Goal: Transaction & Acquisition: Download file/media

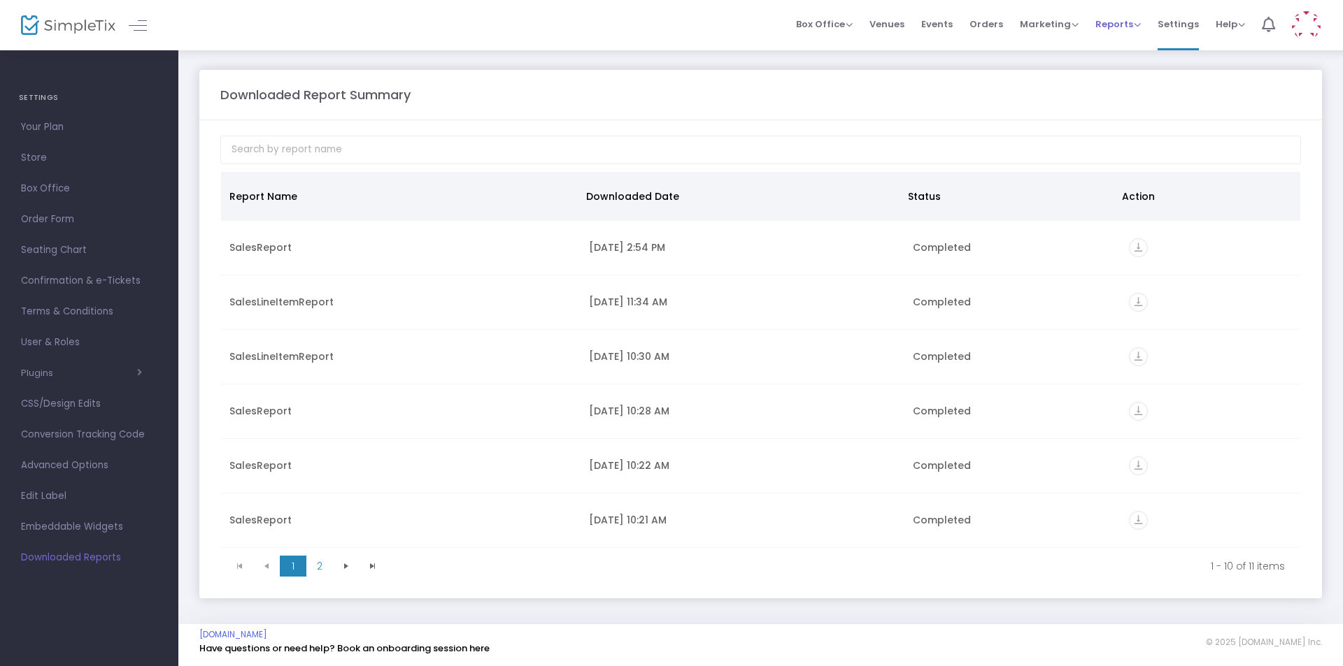
drag, startPoint x: 1126, startPoint y: 29, endPoint x: 1140, endPoint y: 52, distance: 27.0
click at [1126, 29] on span "Reports" at bounding box center [1117, 23] width 45 height 13
click at [1149, 82] on li "Sales Reports" at bounding box center [1140, 74] width 91 height 27
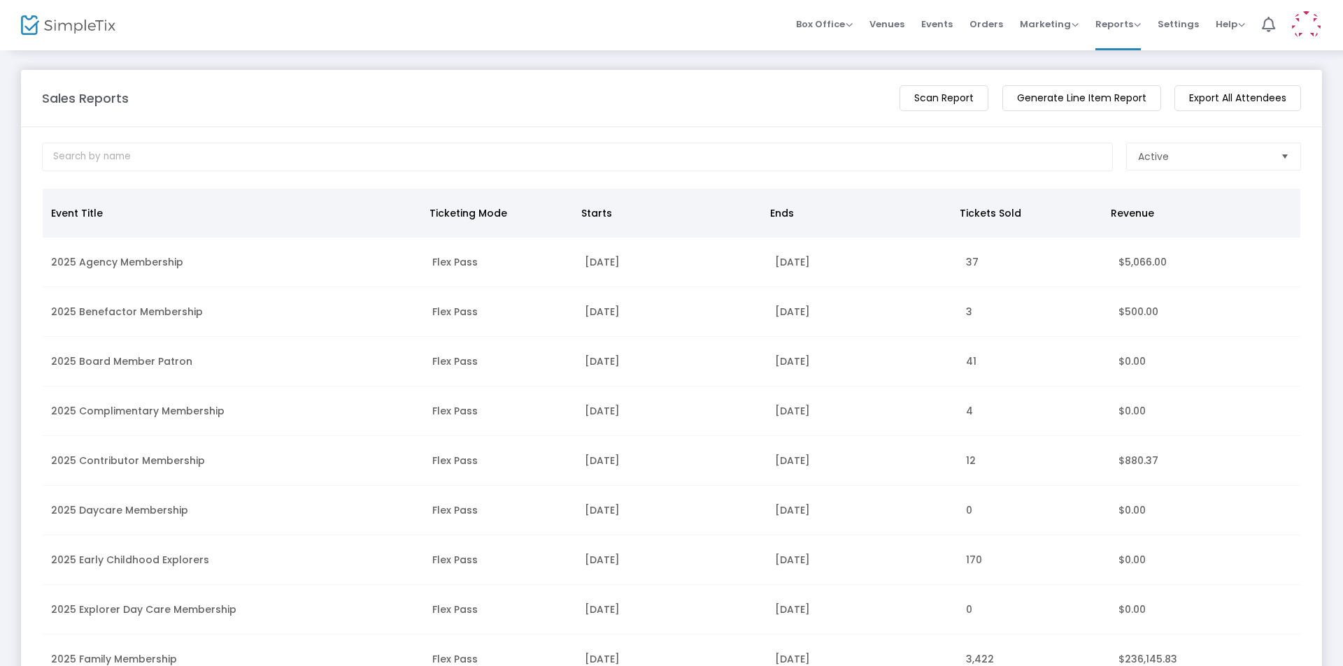
click at [1086, 99] on m-button "Generate Line Item Report" at bounding box center [1081, 98] width 159 height 26
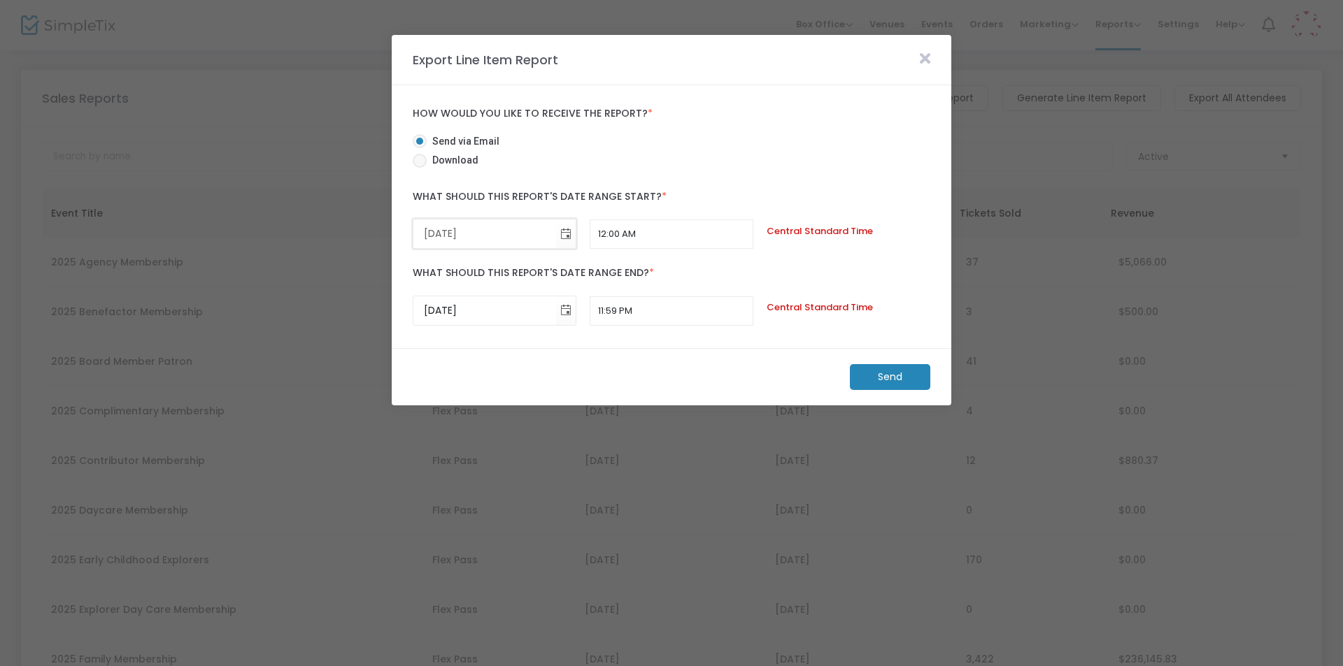
click at [429, 231] on input "[DATE]" at bounding box center [484, 234] width 143 height 29
type input "[DATE]"
click at [429, 308] on input "[DATE]" at bounding box center [484, 310] width 143 height 29
type input "[DATE]"
click at [915, 375] on m-button "Send" at bounding box center [890, 377] width 80 height 26
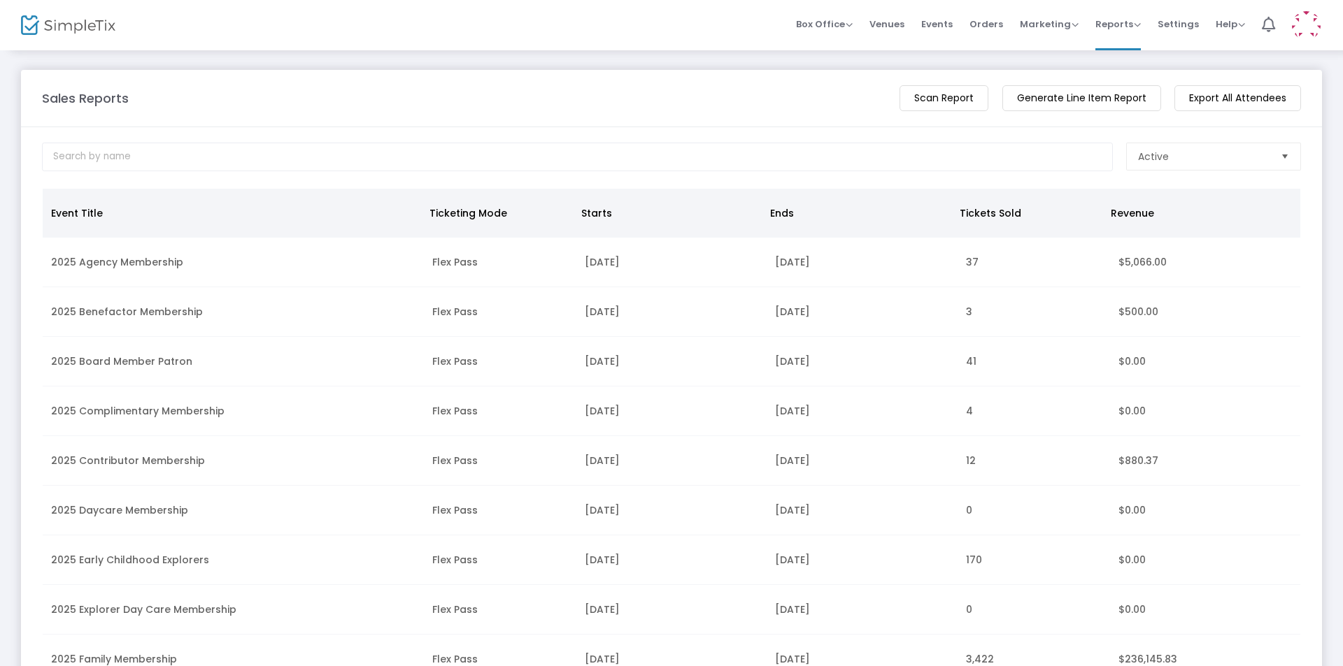
click at [1096, 97] on m-button "Generate Line Item Report" at bounding box center [1081, 98] width 159 height 26
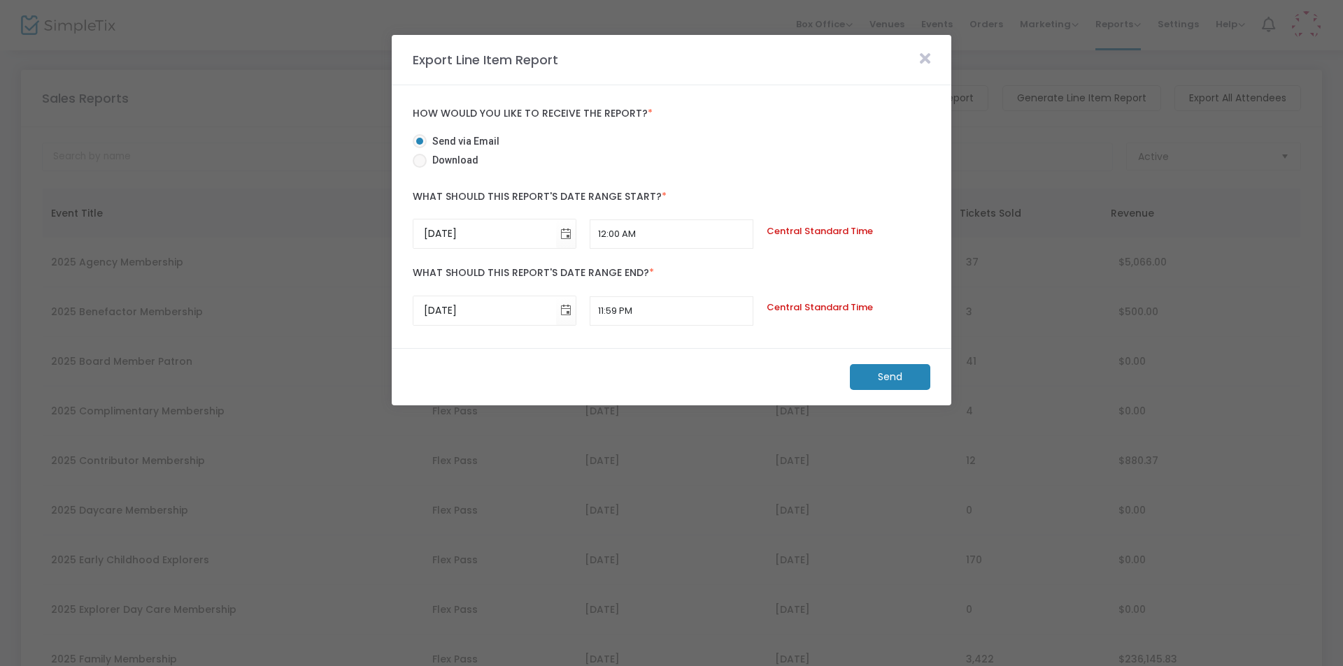
click at [420, 163] on span at bounding box center [420, 161] width 14 height 14
click at [420, 168] on input "Download" at bounding box center [419, 168] width 1 height 1
radio input "true"
click at [868, 375] on m-button "Download" at bounding box center [878, 377] width 104 height 26
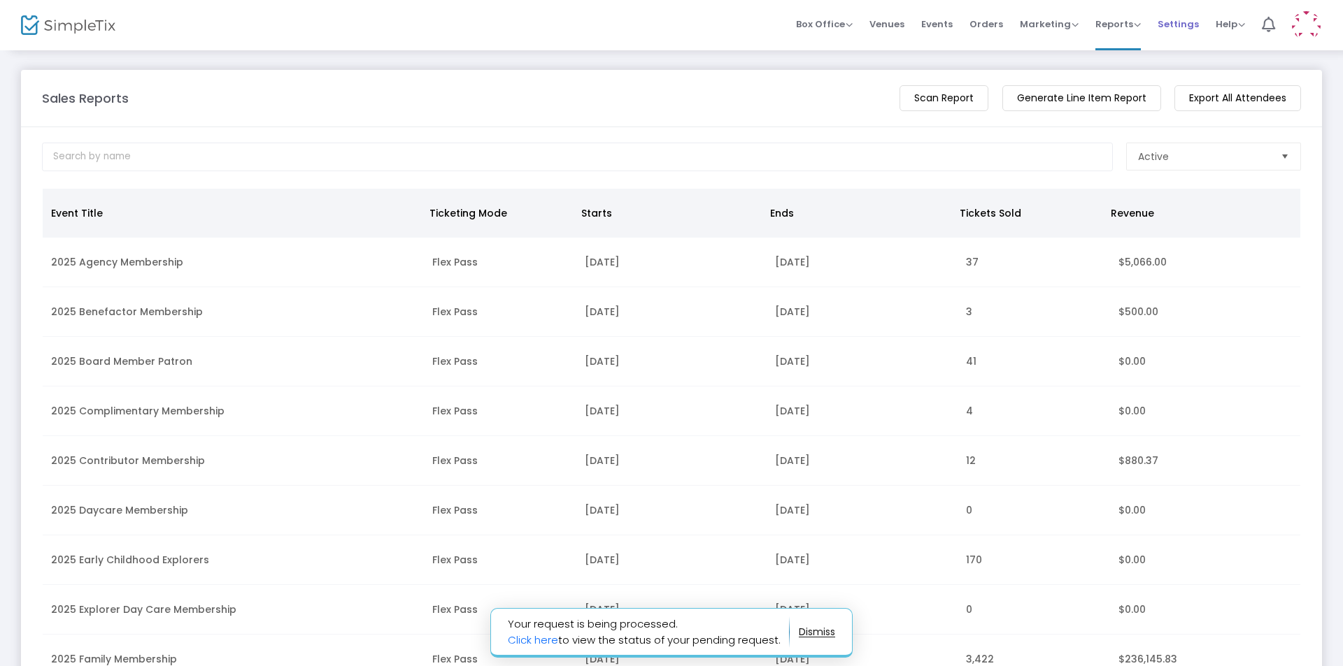
click at [1171, 28] on span "Settings" at bounding box center [1177, 24] width 41 height 36
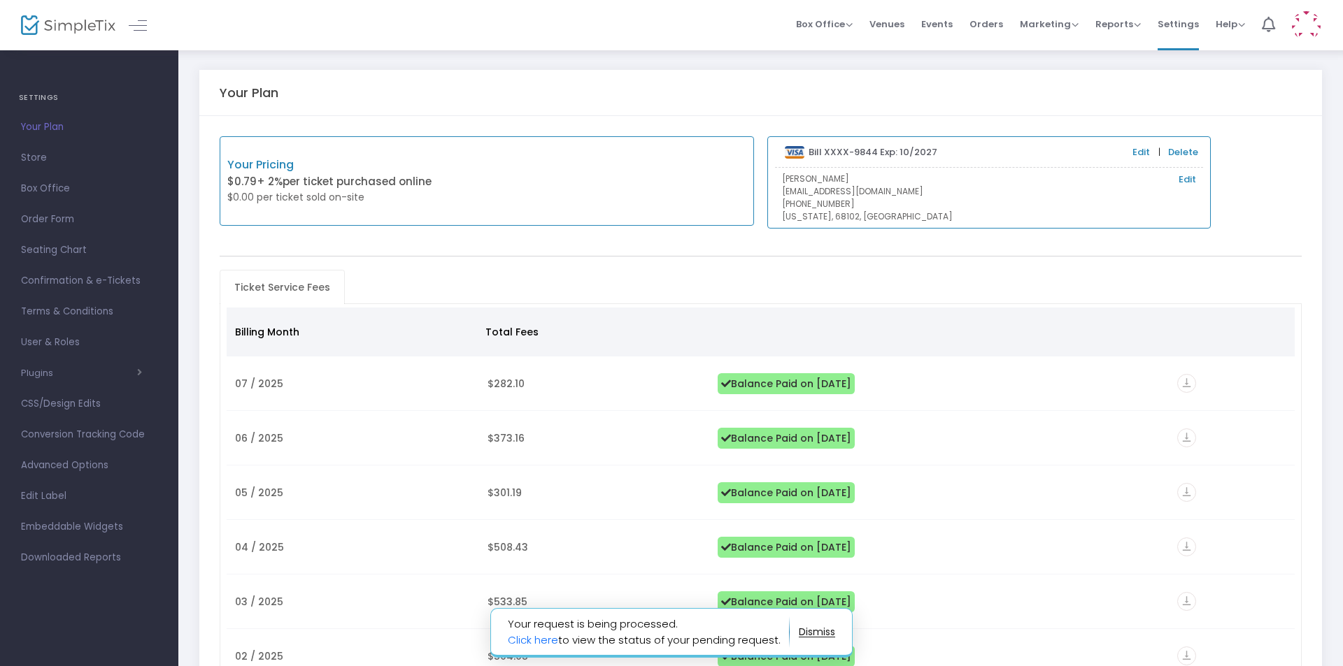
click at [85, 564] on span "Downloaded Reports" at bounding box center [89, 558] width 136 height 18
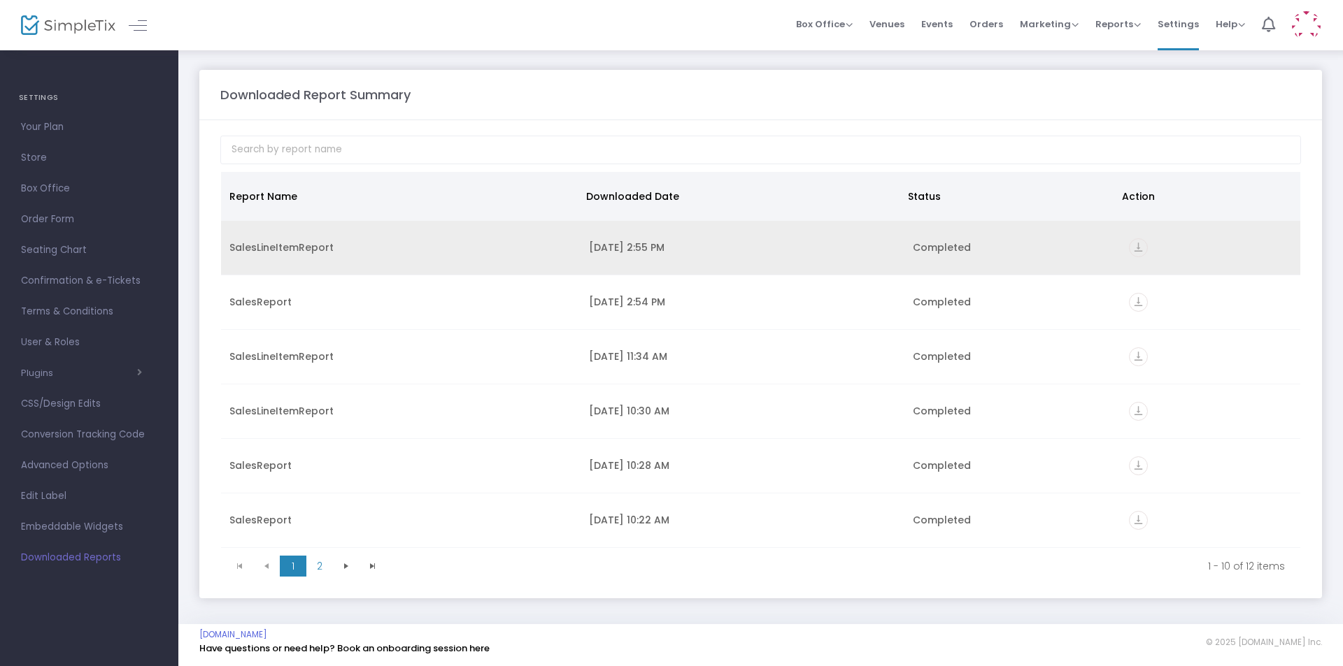
click at [1129, 248] on icon "vertical_align_bottom" at bounding box center [1138, 247] width 19 height 19
